Goal: Navigation & Orientation: Understand site structure

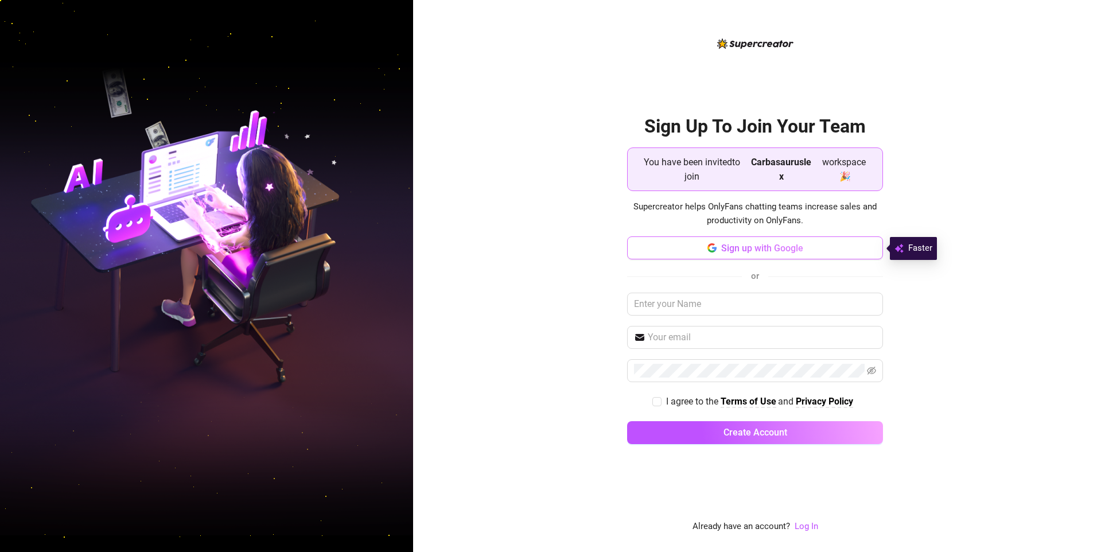
click at [776, 253] on span "Sign up with Google" at bounding box center [762, 248] width 82 height 11
click at [658, 401] on input "I agree to the Terms of Use and Privacy Policy" at bounding box center [656, 401] width 8 height 8
checkbox input "true"
click at [745, 250] on span "Sign up with Google" at bounding box center [762, 248] width 82 height 11
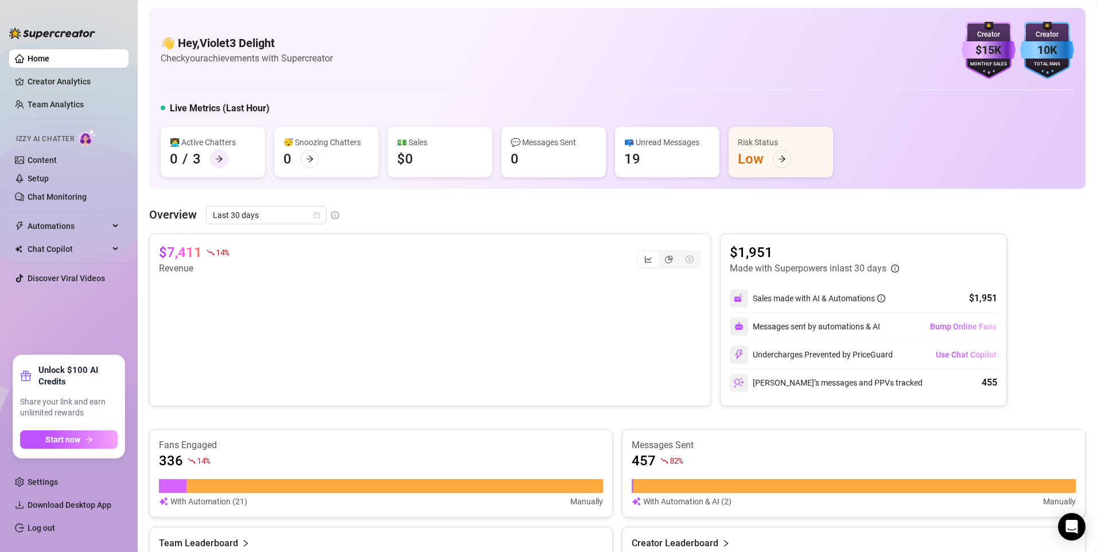
click at [223, 158] on div at bounding box center [219, 159] width 18 height 18
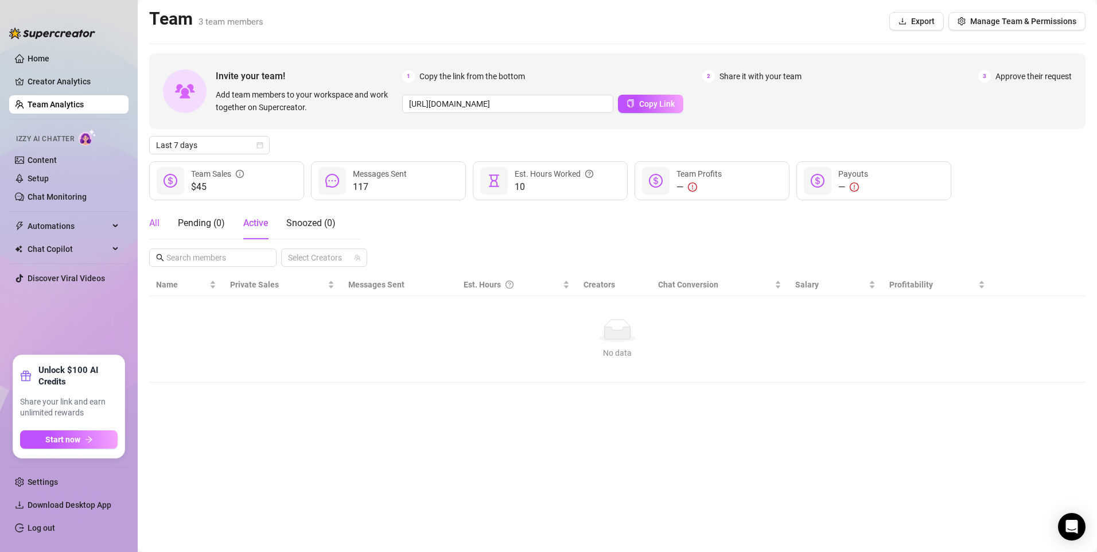
click at [158, 227] on div "All" at bounding box center [154, 223] width 10 height 14
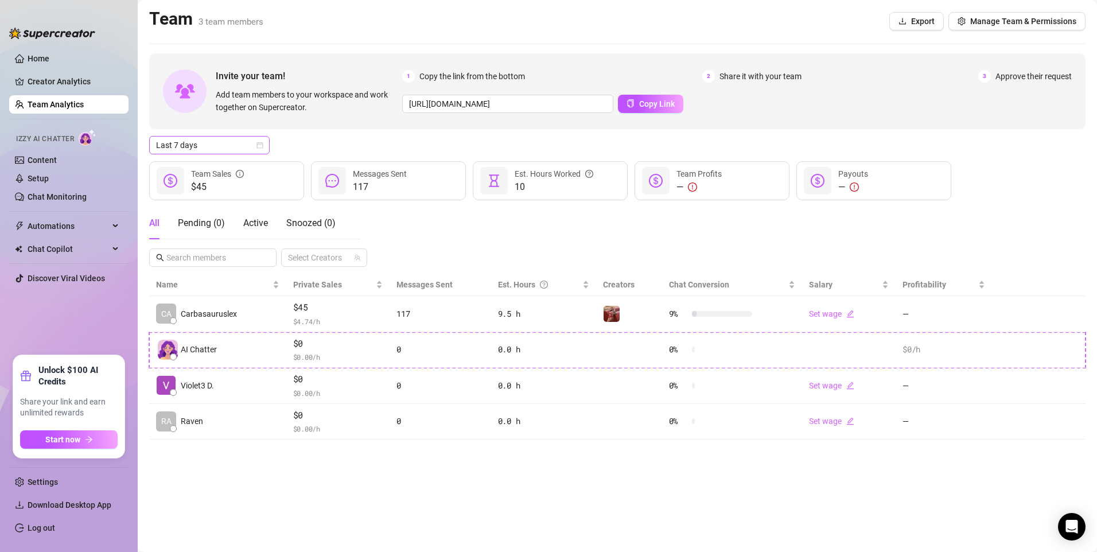
click at [214, 147] on span "Last 7 days" at bounding box center [209, 145] width 107 height 17
click at [230, 224] on div "Last 90 days" at bounding box center [209, 223] width 102 height 13
click at [114, 226] on icon at bounding box center [117, 226] width 6 height 0
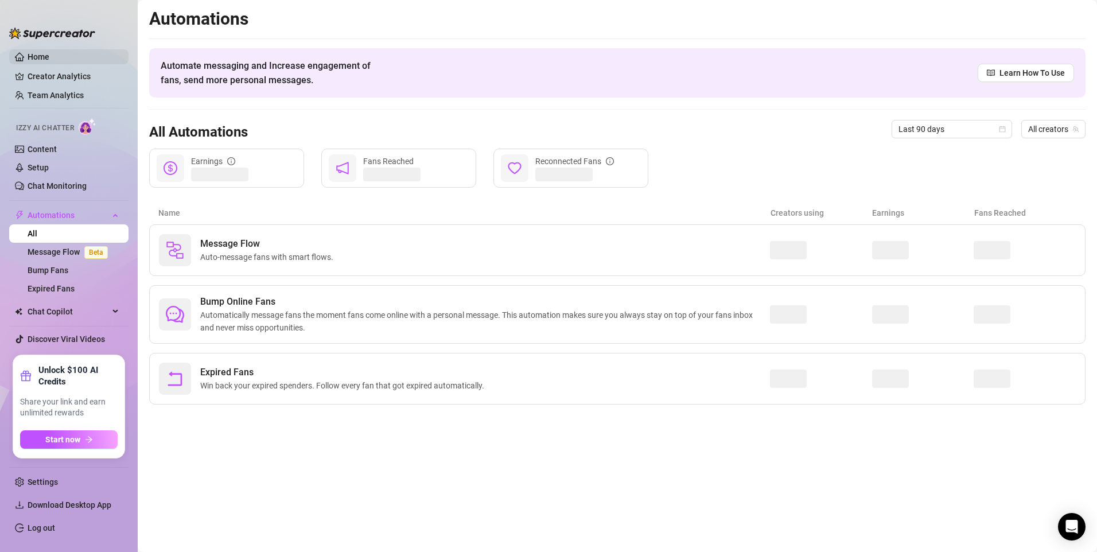
click at [37, 53] on link "Home" at bounding box center [39, 56] width 22 height 9
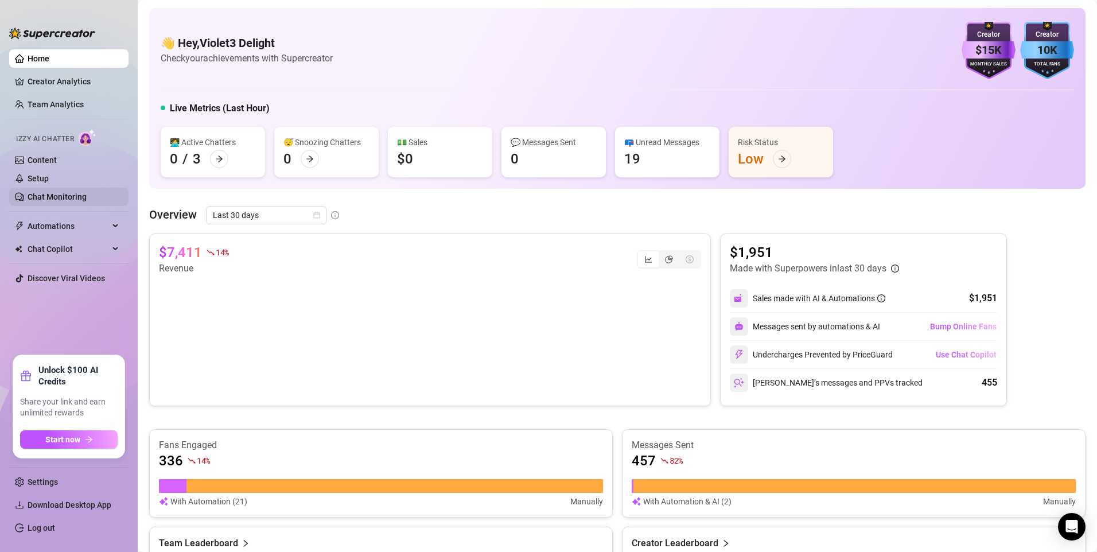
click at [42, 196] on link "Chat Monitoring" at bounding box center [57, 196] width 59 height 9
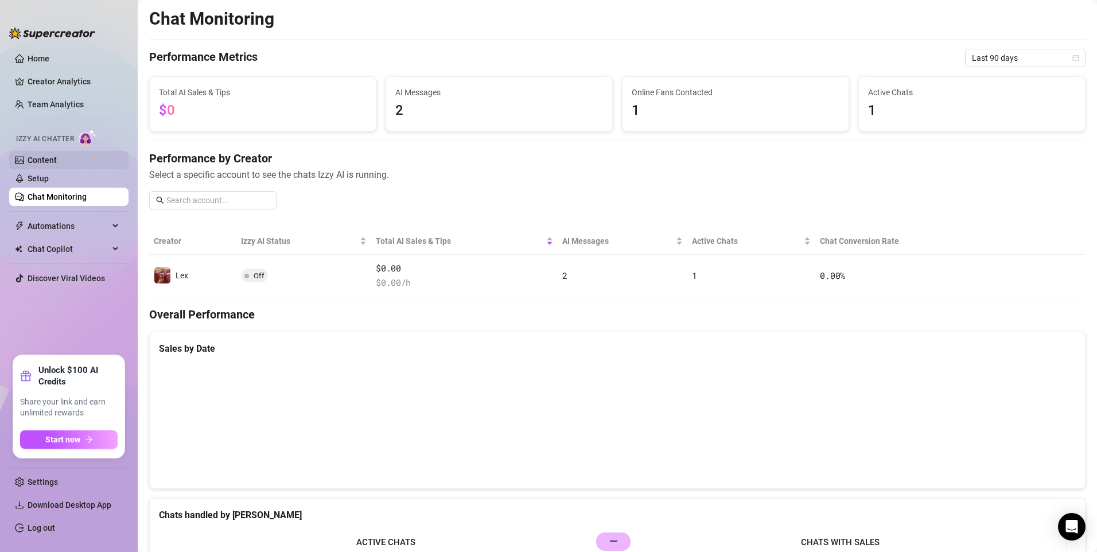
click at [49, 156] on link "Content" at bounding box center [42, 160] width 29 height 9
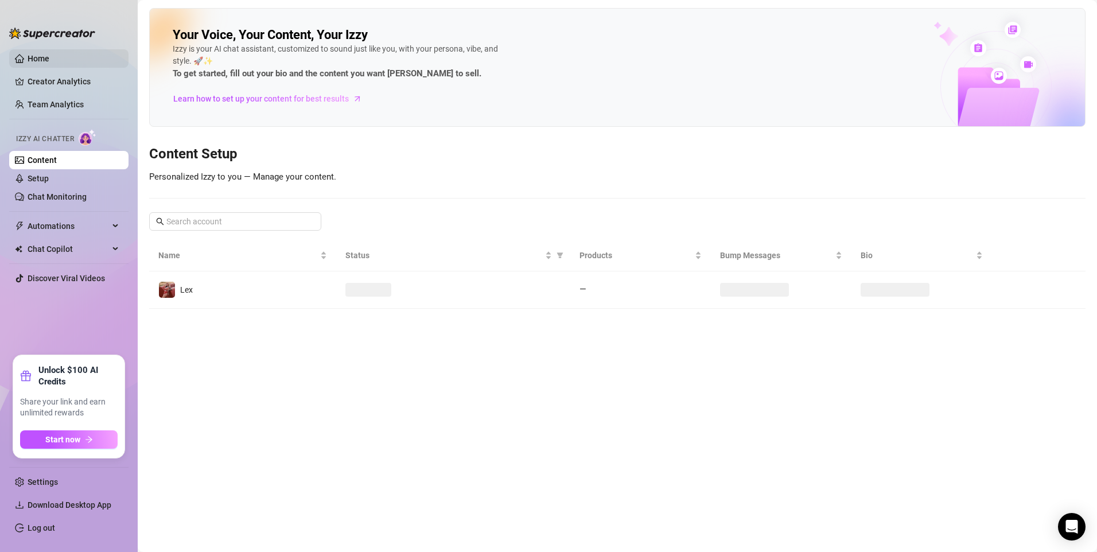
click at [37, 60] on link "Home" at bounding box center [39, 58] width 22 height 9
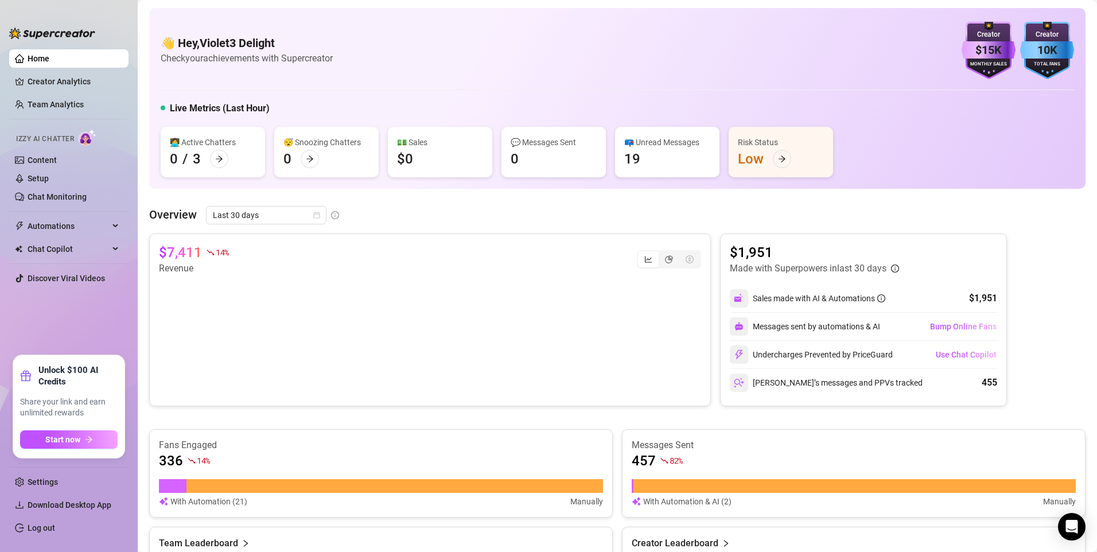
scroll to position [103, 0]
